Goal: Complete application form

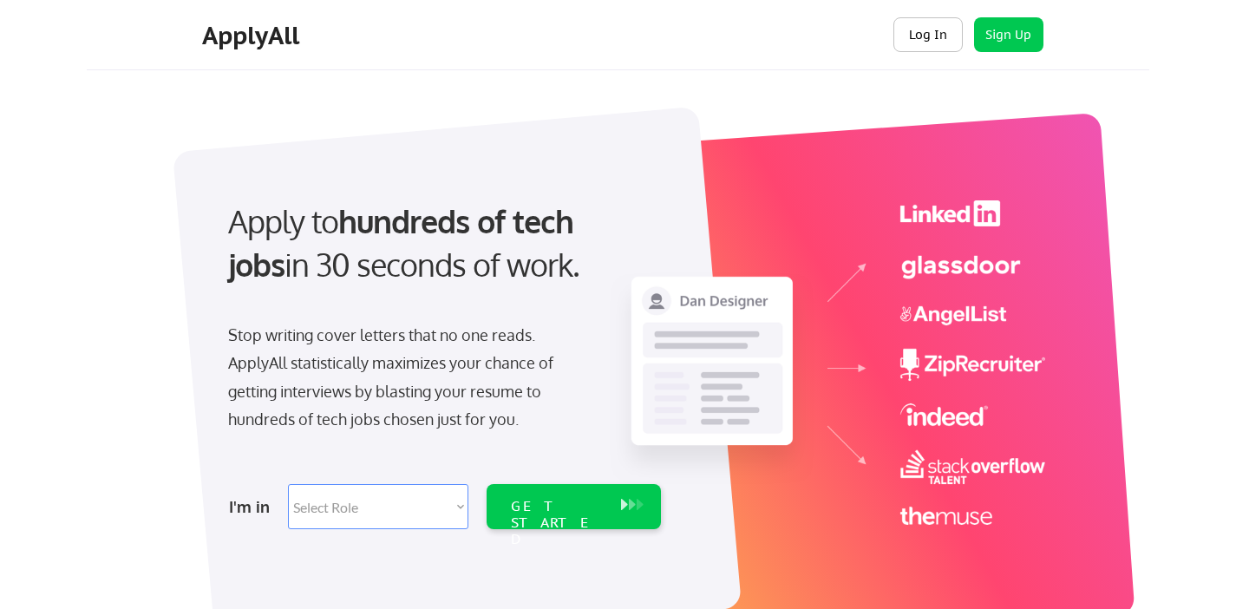
click at [940, 38] on button "Log In" at bounding box center [927, 34] width 69 height 35
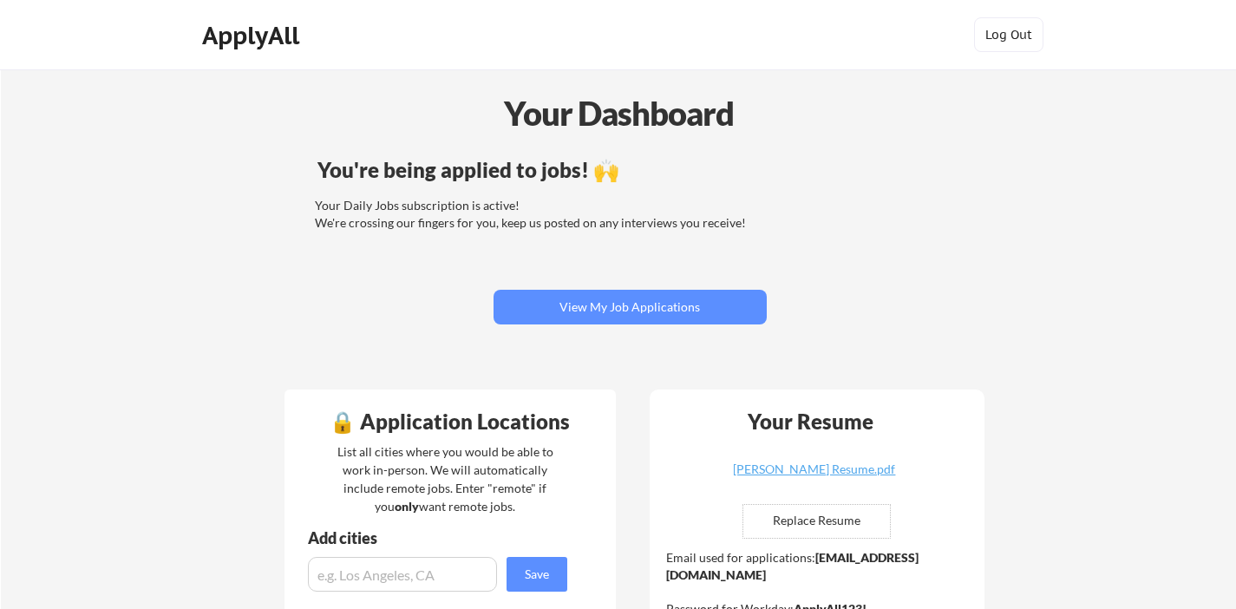
click at [858, 512] on input "file" at bounding box center [816, 521] width 147 height 33
type input "C:\fakepath\Kalowonle Resume.pdf"
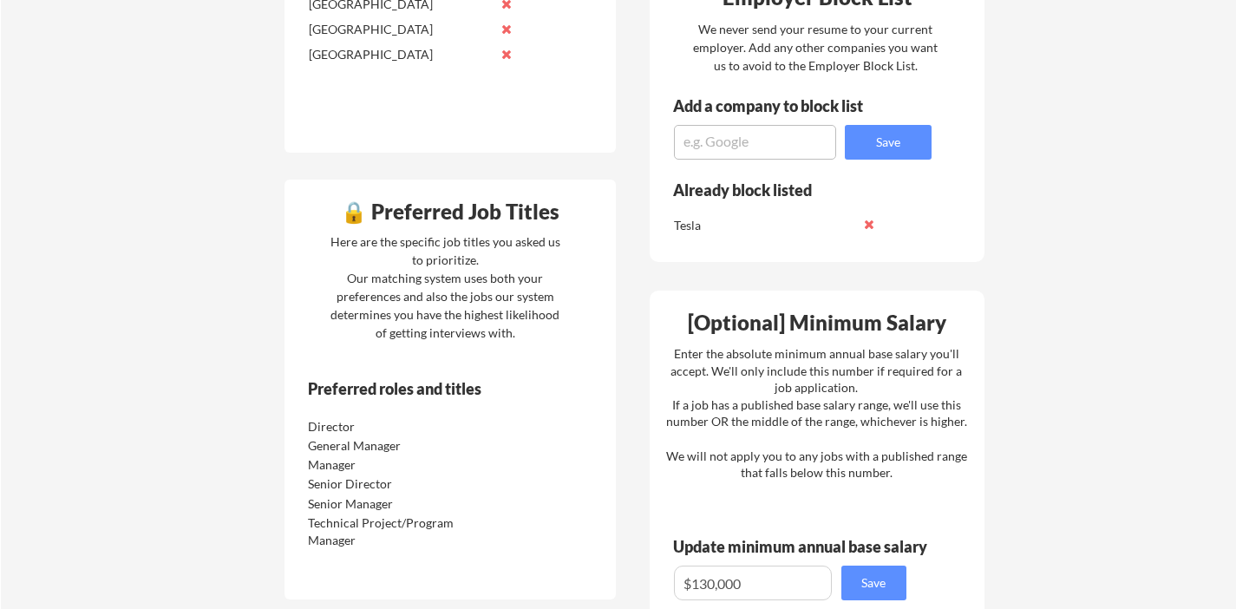
scroll to position [800, 0]
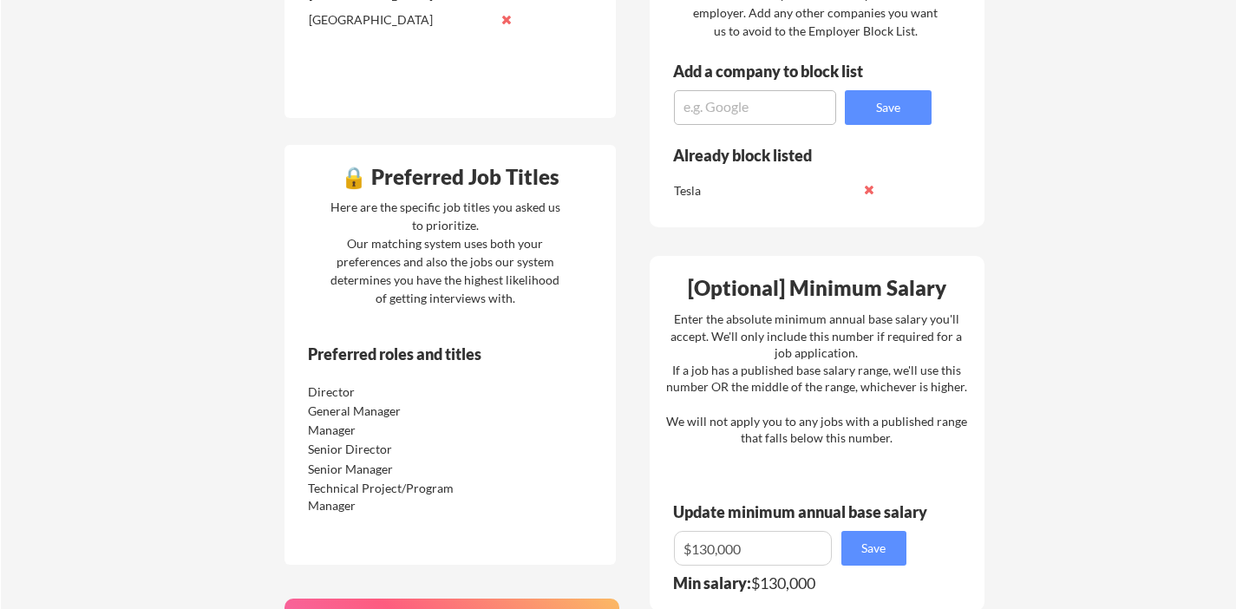
click at [385, 368] on div "Preferred roles and titles" at bounding box center [425, 359] width 283 height 27
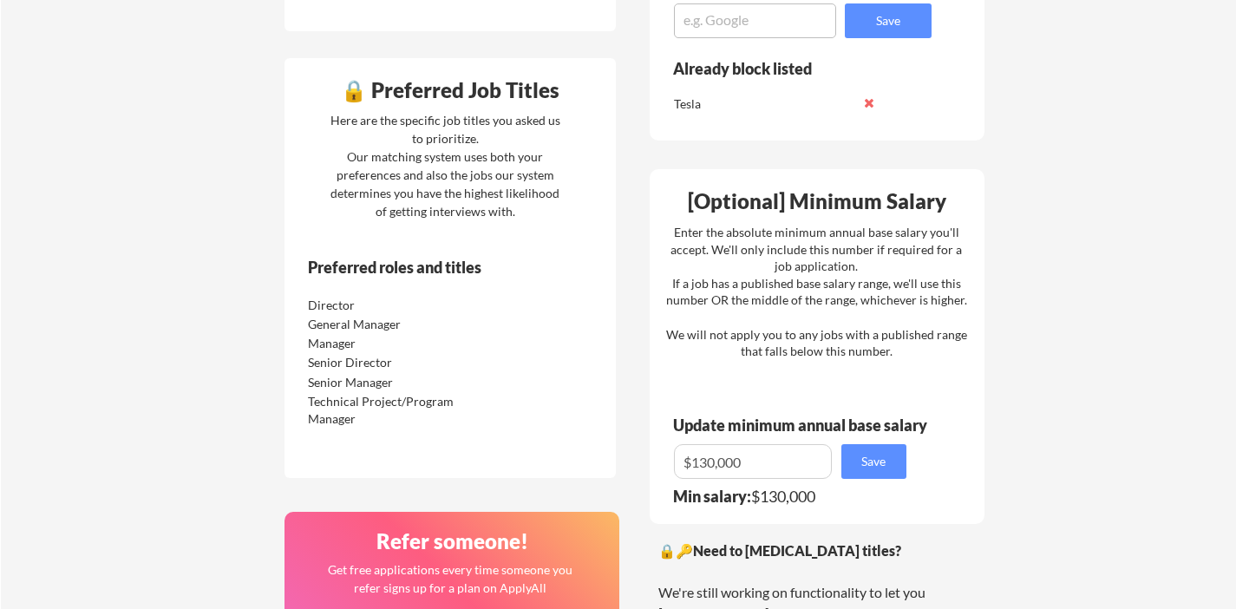
scroll to position [888, 0]
drag, startPoint x: 756, startPoint y: 466, endPoint x: 562, endPoint y: 454, distance: 194.5
click at [562, 455] on div "🔒 Application Locations List all cities where you would be able to work in-pers…" at bounding box center [634, 168] width 729 height 1335
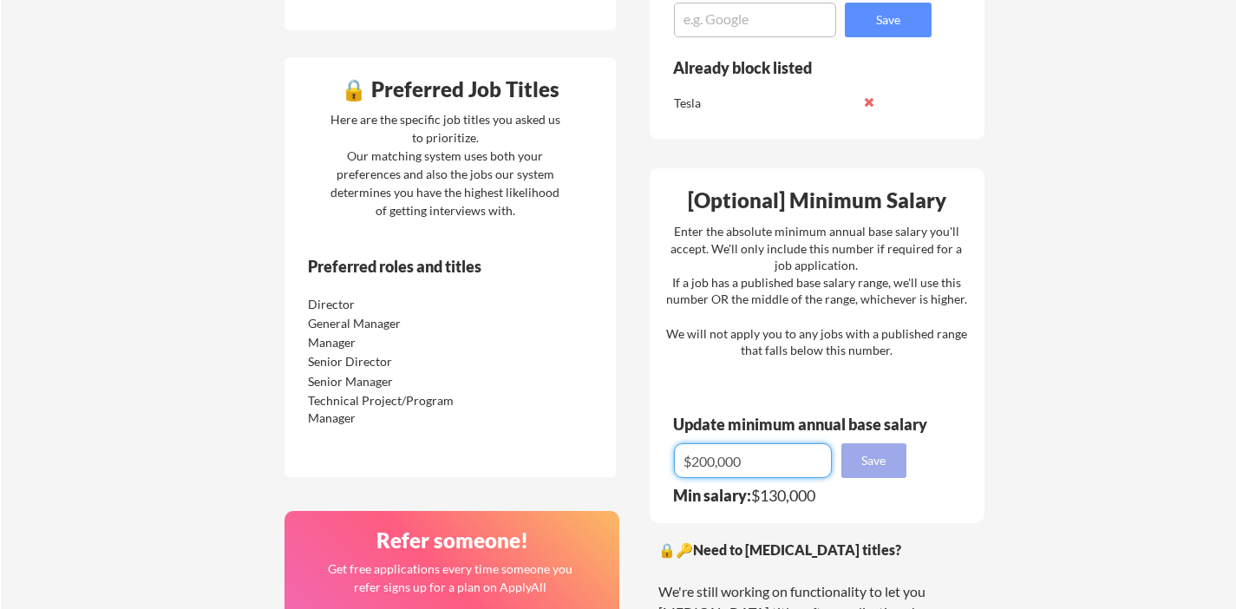
type input "$200,000"
click at [867, 458] on button "Save" at bounding box center [873, 460] width 65 height 35
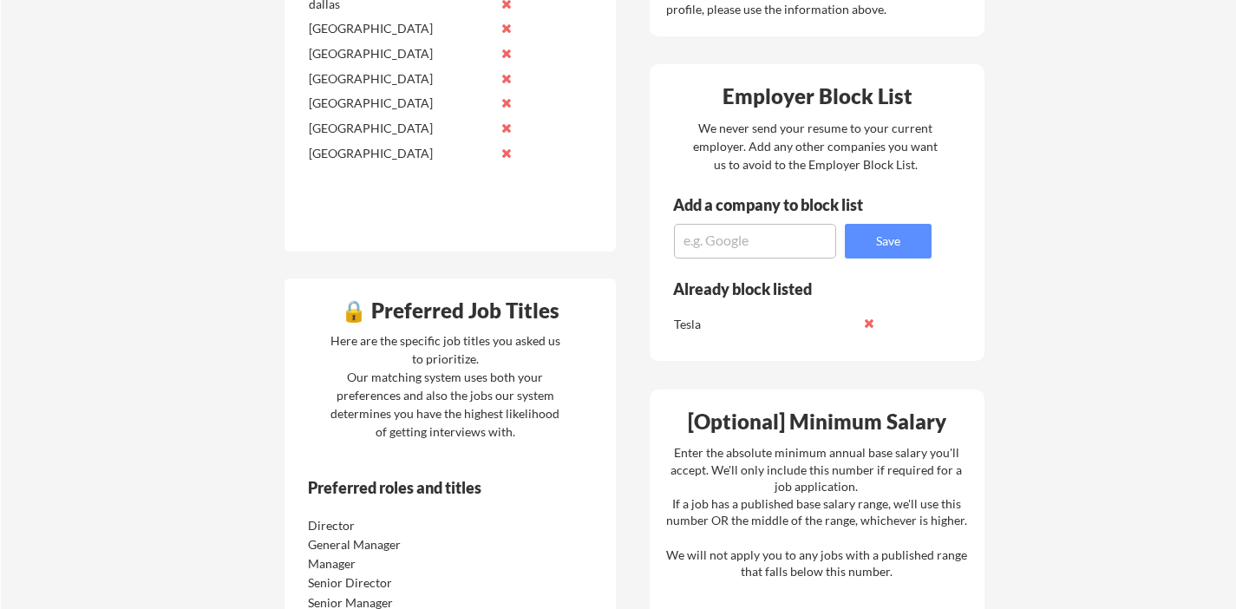
scroll to position [664, 0]
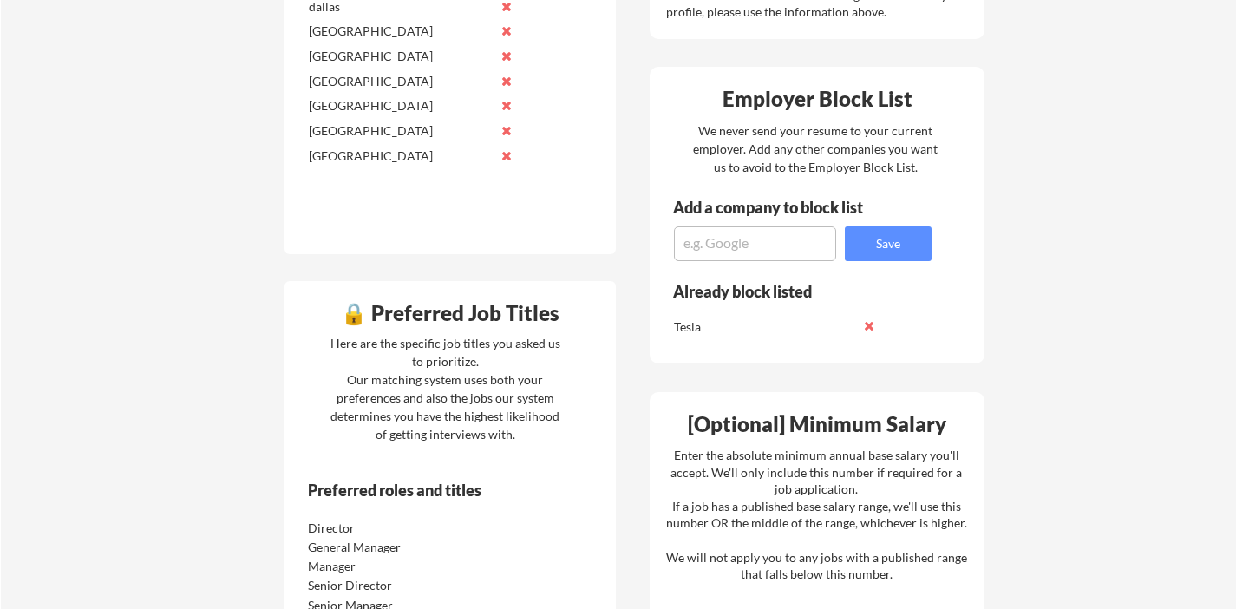
click at [439, 314] on div "🔒 Preferred Job Titles" at bounding box center [450, 313] width 323 height 21
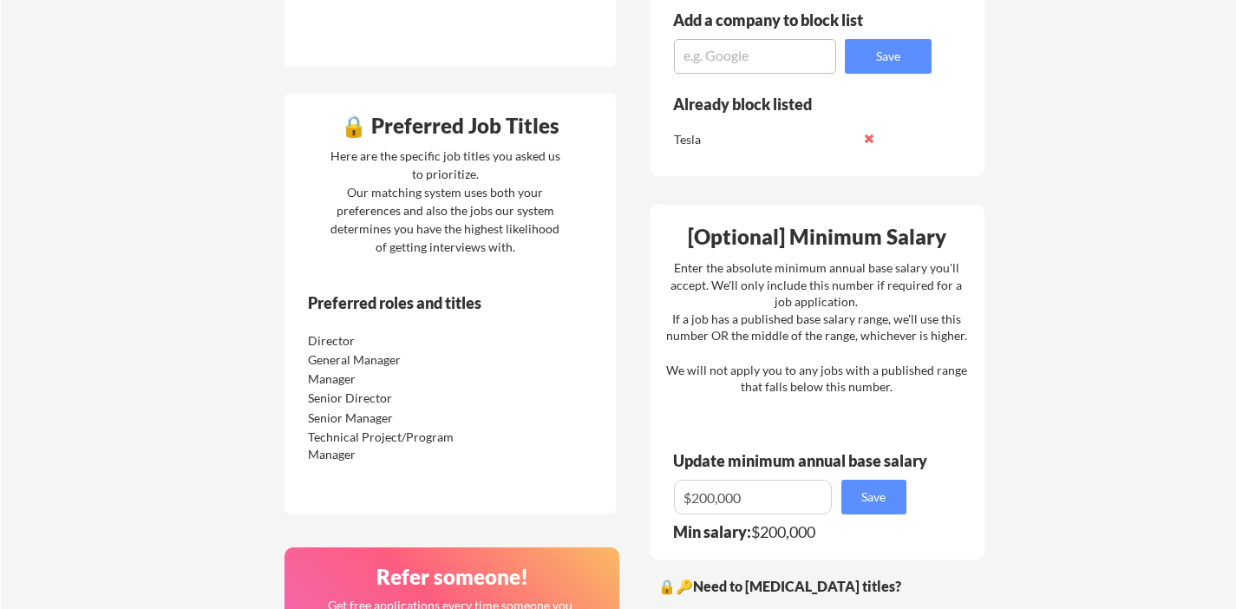
scroll to position [877, 0]
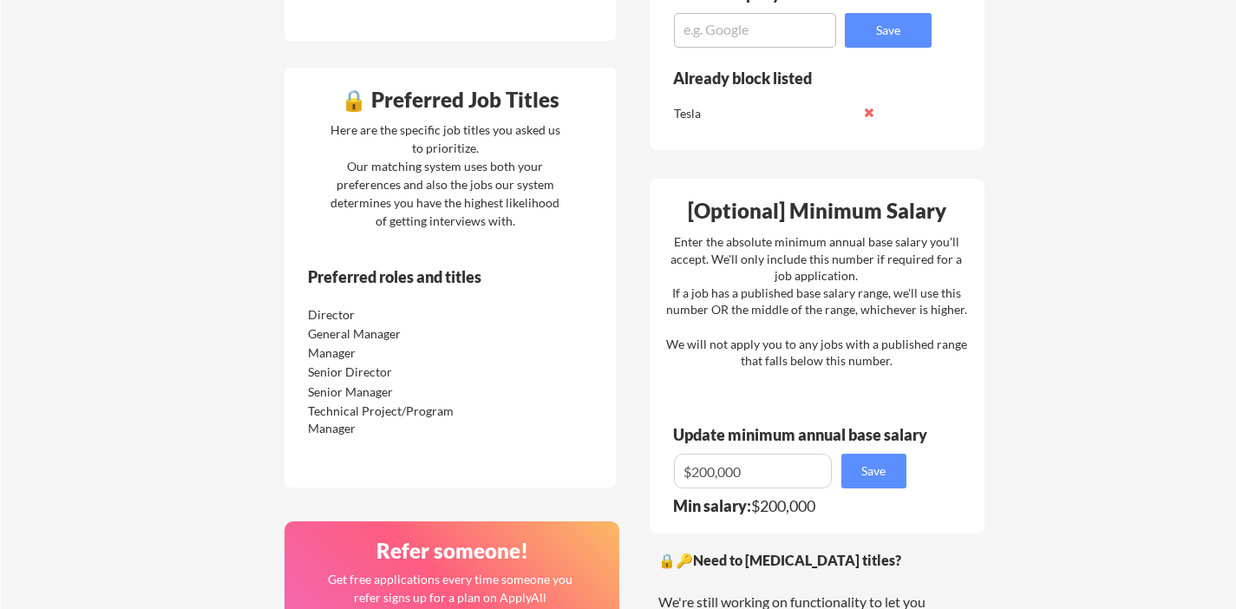
click at [356, 401] on div "Technical Project/Program Manager" at bounding box center [412, 418] width 218 height 36
click at [337, 415] on div "Technical Project/Program Manager" at bounding box center [399, 419] width 183 height 34
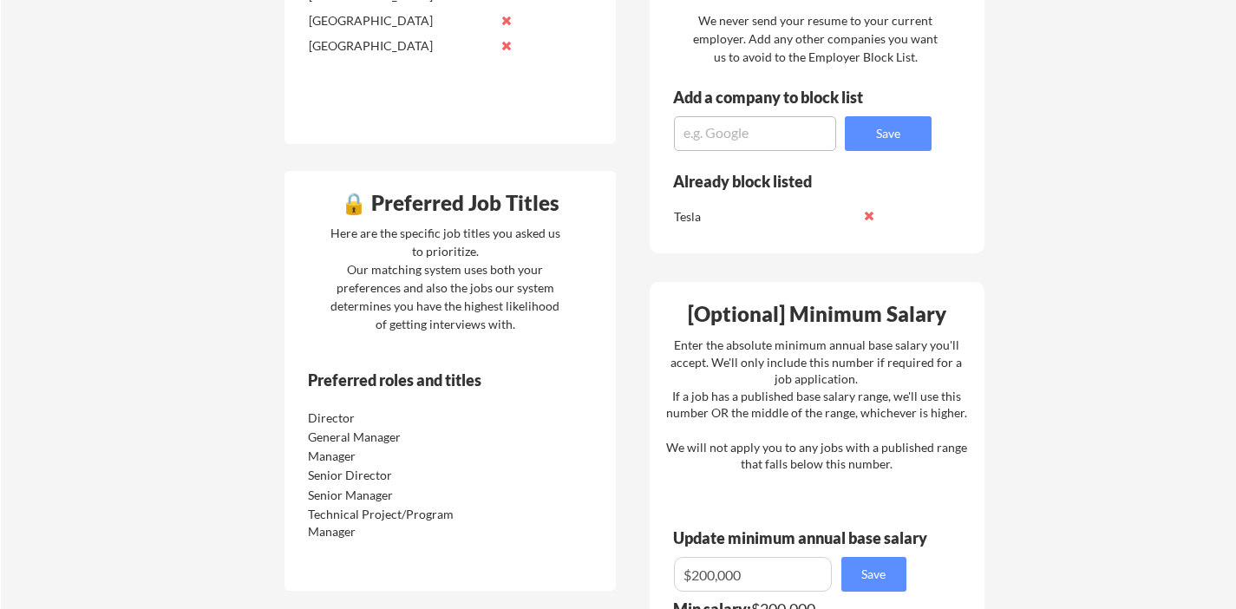
scroll to position [0, 0]
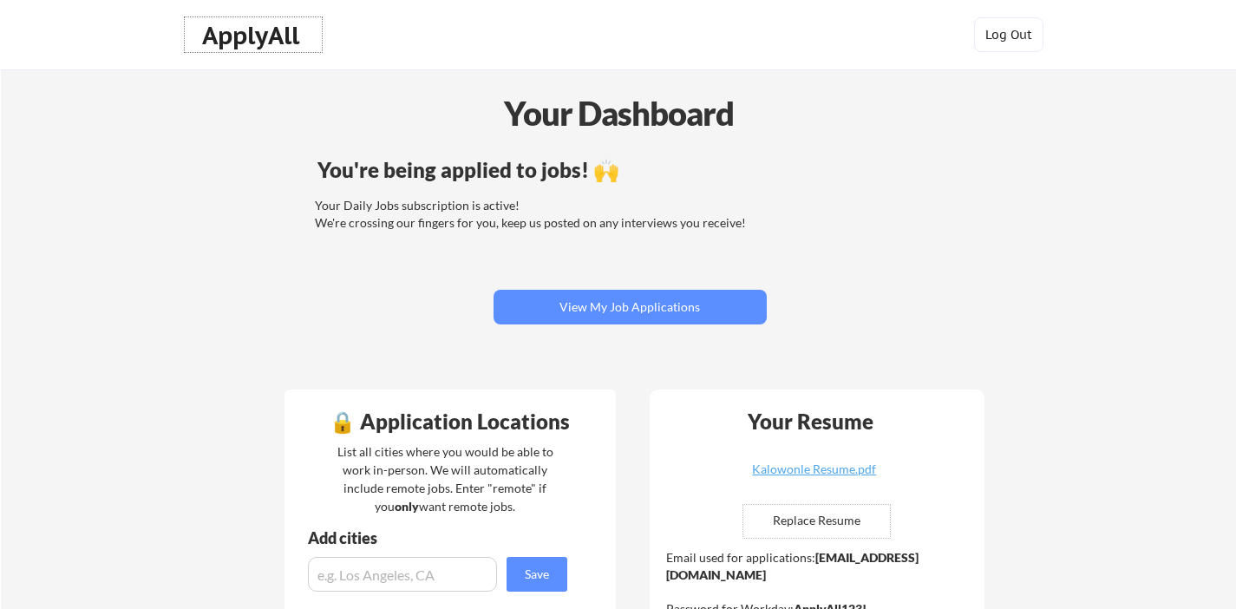
click at [261, 36] on div "ApplyAll" at bounding box center [253, 35] width 102 height 29
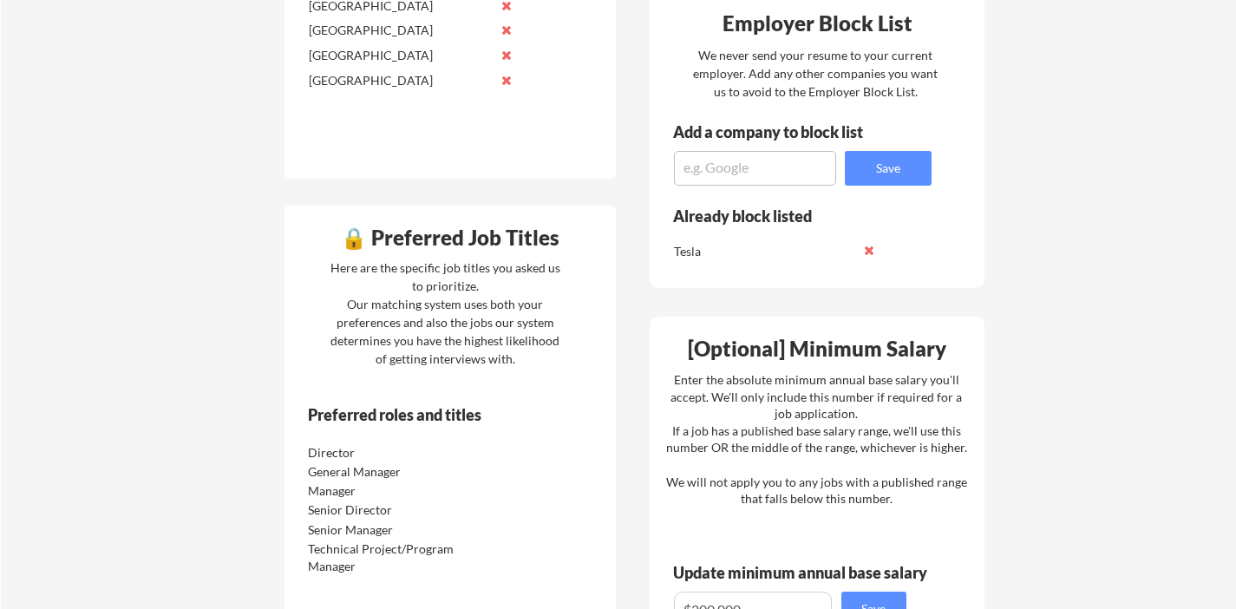
scroll to position [739, 0]
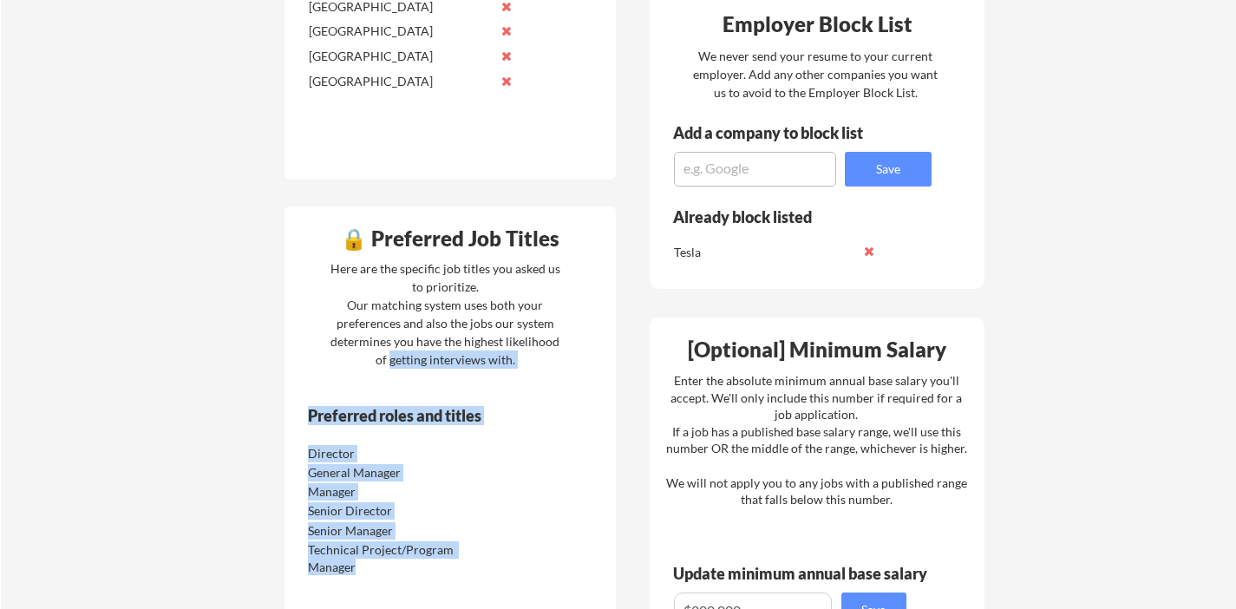
drag, startPoint x: 339, startPoint y: 370, endPoint x: 477, endPoint y: 390, distance: 139.3
click at [479, 391] on div "🔒 Preferred Job Titles Here are the specific job titles you asked us to priorit…" at bounding box center [449, 416] width 331 height 420
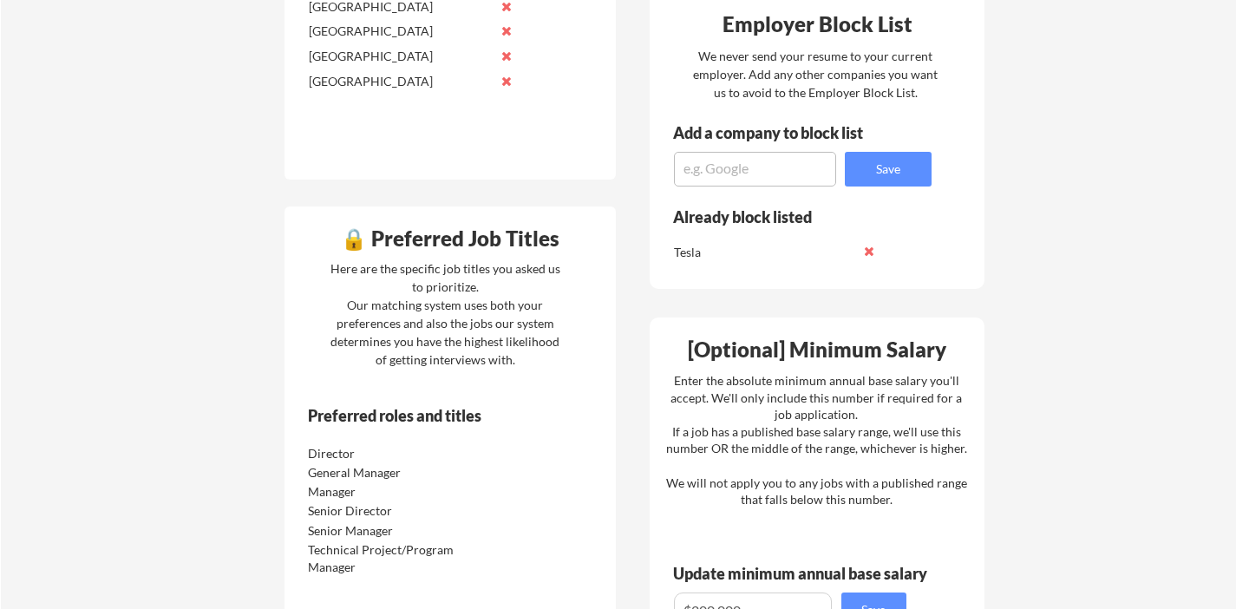
click at [477, 390] on div "🔒 Preferred Job Titles Here are the specific job titles you asked us to priorit…" at bounding box center [449, 416] width 331 height 420
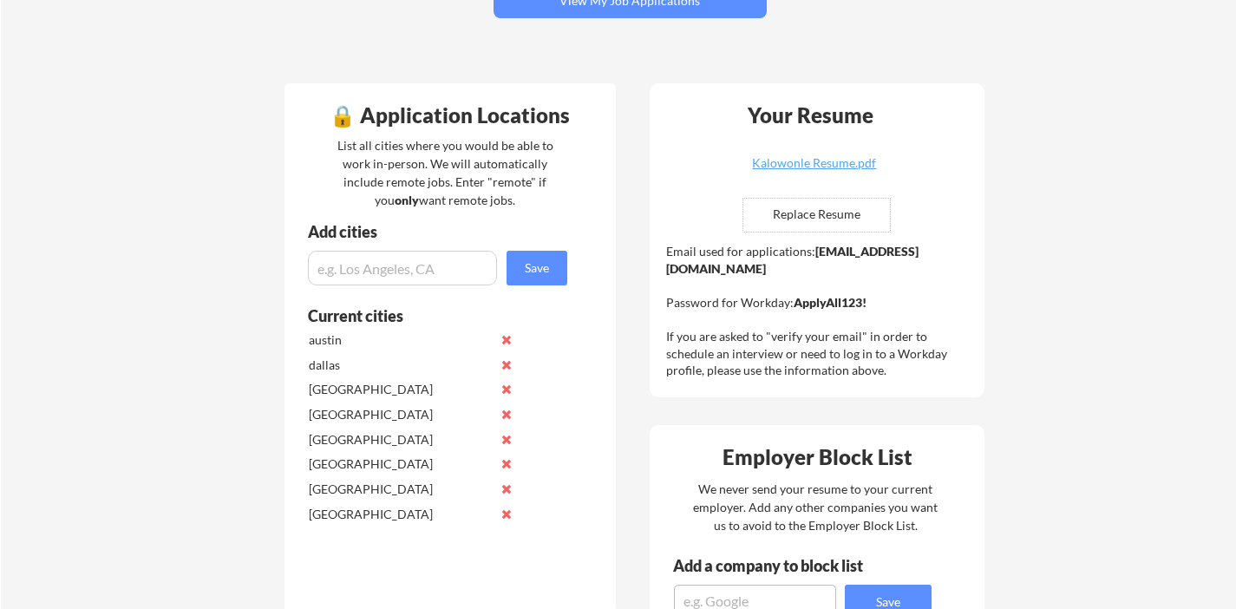
scroll to position [0, 0]
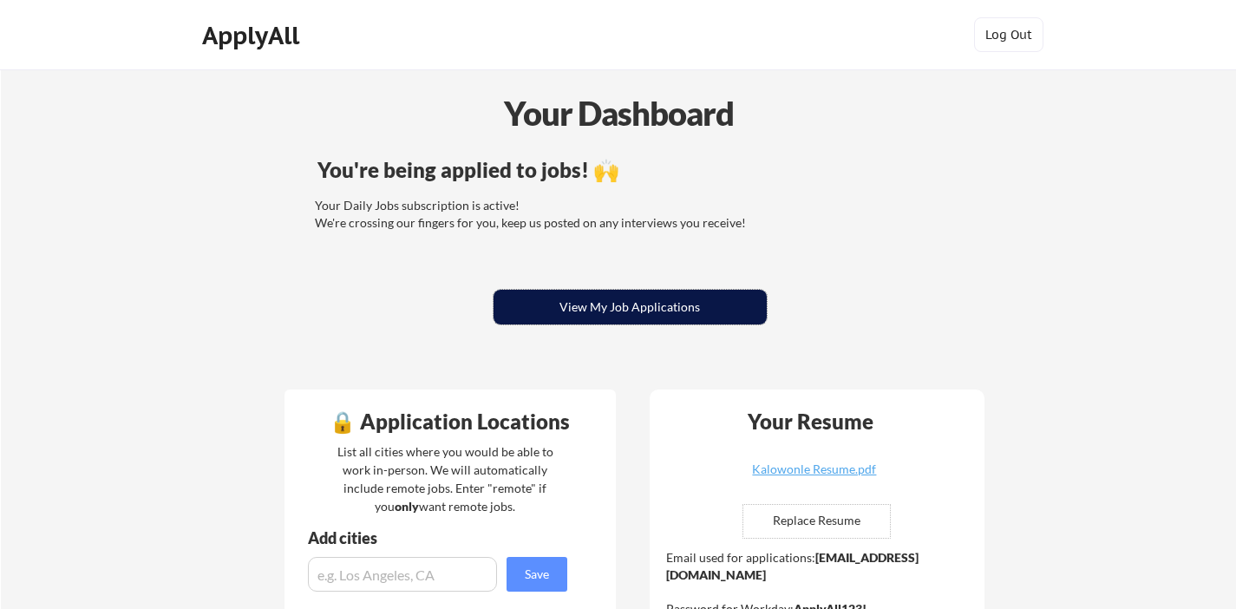
click at [584, 290] on button "View My Job Applications" at bounding box center [629, 307] width 273 height 35
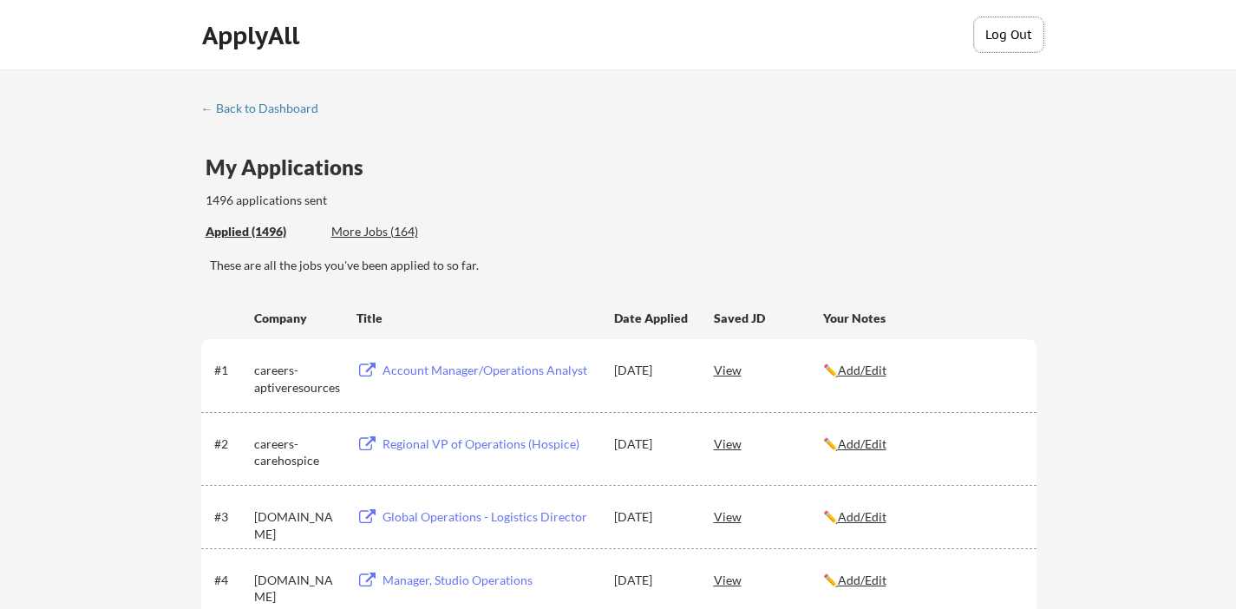
click at [1021, 29] on button "Log Out" at bounding box center [1008, 34] width 69 height 35
